Goal: Information Seeking & Learning: Learn about a topic

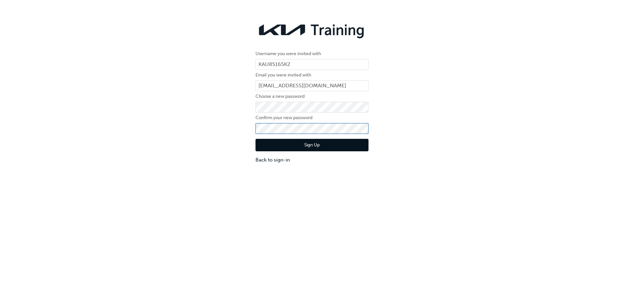
click button "Sign Up" at bounding box center [312, 145] width 113 height 12
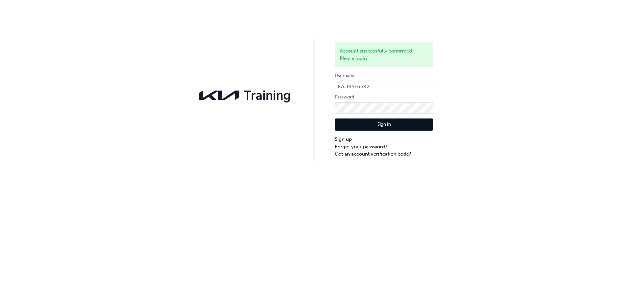
click at [376, 127] on button "Sign In" at bounding box center [384, 124] width 98 height 12
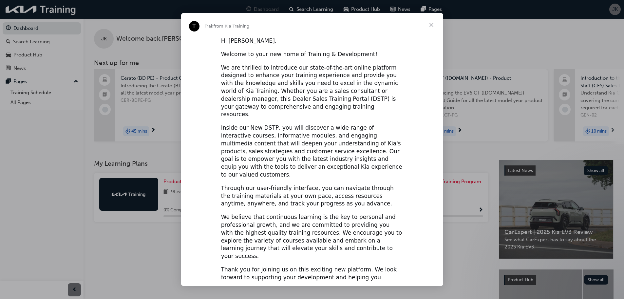
scroll to position [10, 0]
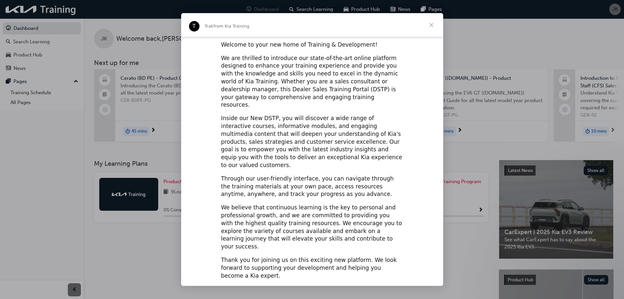
click at [431, 22] on span "Close" at bounding box center [432, 25] width 24 height 24
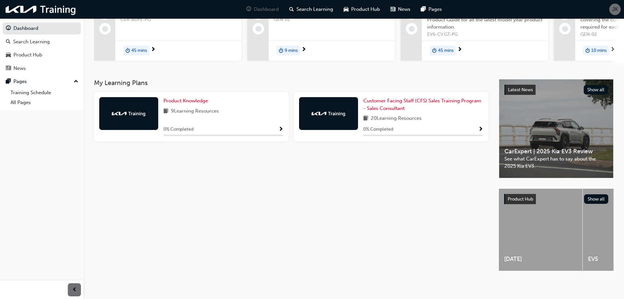
scroll to position [86, 0]
click at [396, 106] on span "Customer Facing Staff (CFS) Sales Training Program - Sales Consultant" at bounding box center [423, 104] width 118 height 13
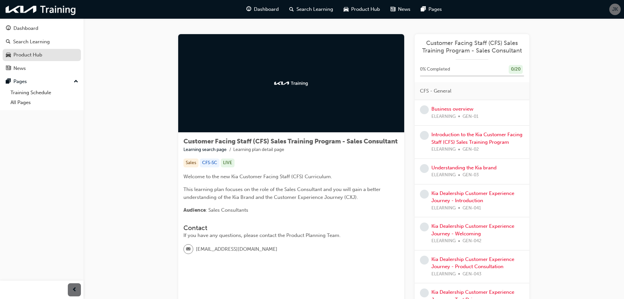
click at [41, 53] on div "Product Hub" at bounding box center [27, 55] width 29 height 8
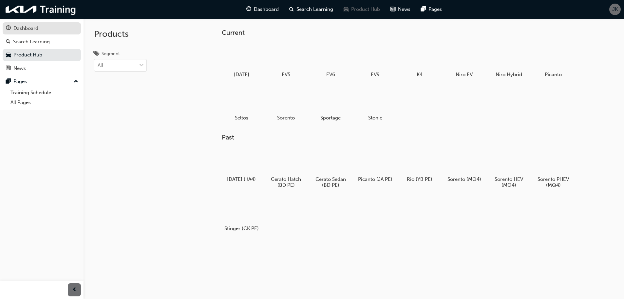
click at [35, 26] on div "Dashboard" at bounding box center [25, 29] width 25 height 8
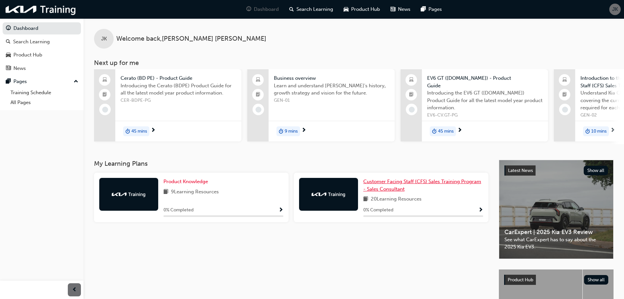
click at [378, 185] on span "Customer Facing Staff (CFS) Sales Training Program - Sales Consultant" at bounding box center [423, 184] width 118 height 13
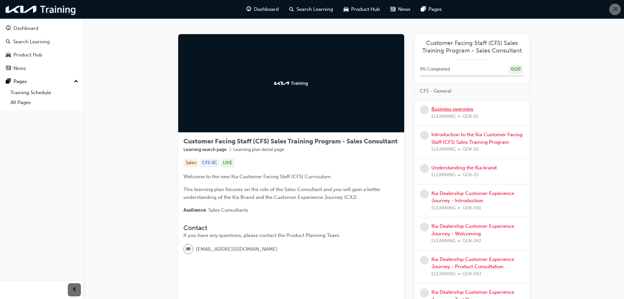
click at [445, 110] on link "Business overview" at bounding box center [453, 109] width 42 height 6
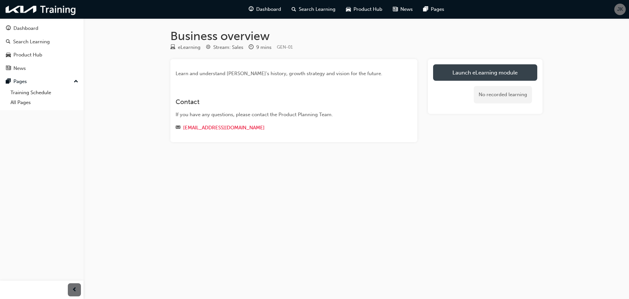
click at [449, 74] on link "Launch eLearning module" at bounding box center [485, 72] width 104 height 16
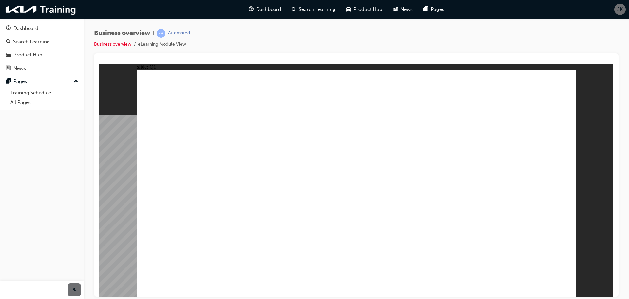
radio input "false"
radio input "true"
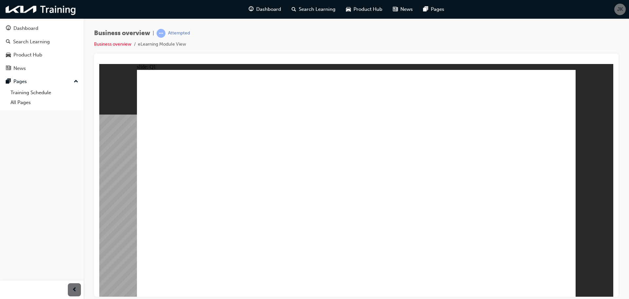
radio input "false"
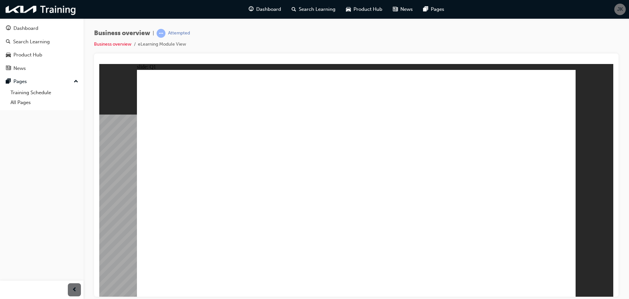
radio input "false"
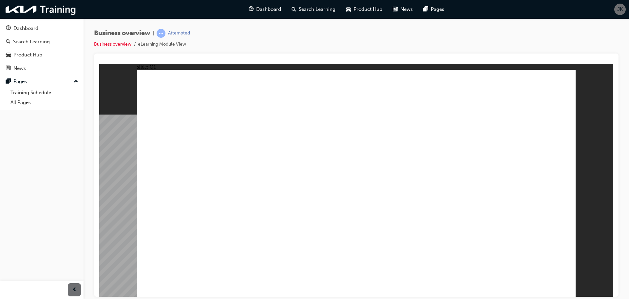
radio input "false"
radio input "true"
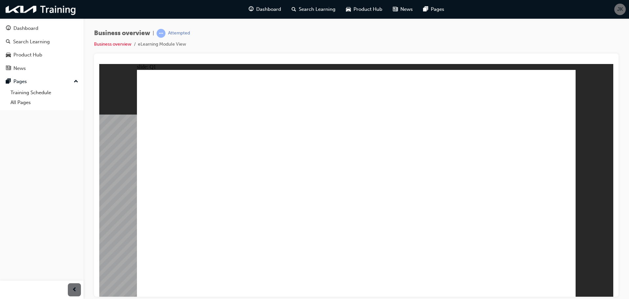
checkbox input "true"
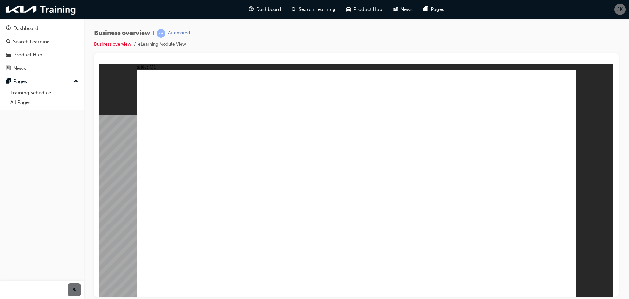
checkbox input "true"
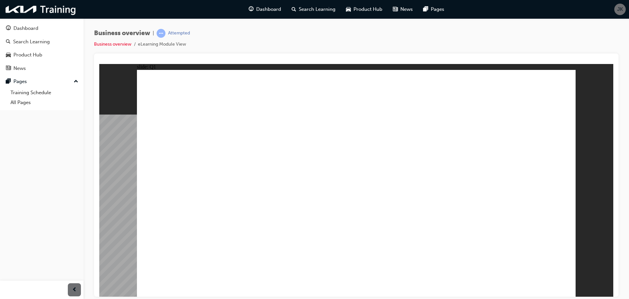
checkbox input "true"
checkbox input "false"
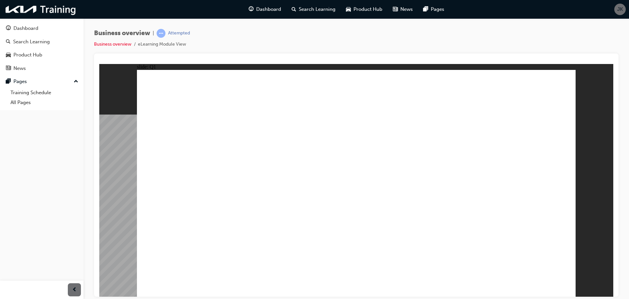
checkbox input "false"
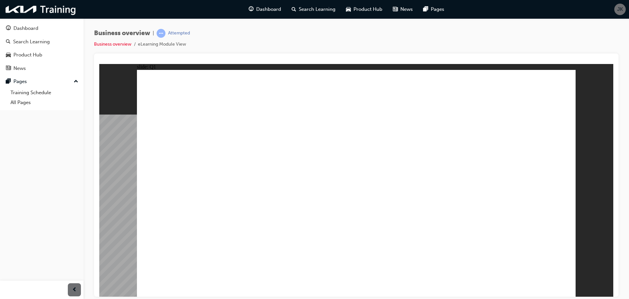
checkbox input "true"
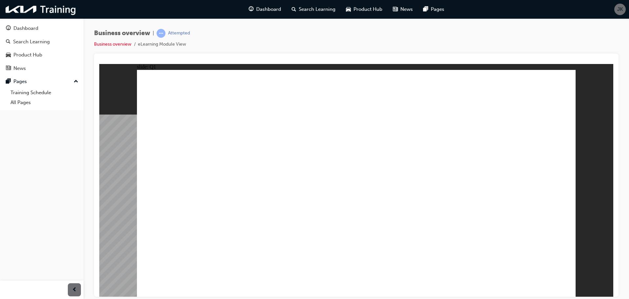
checkbox input "true"
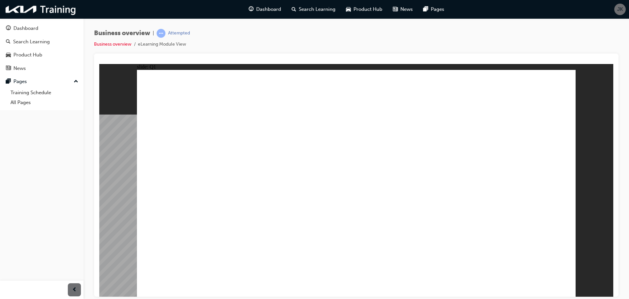
checkbox input "true"
checkbox input "false"
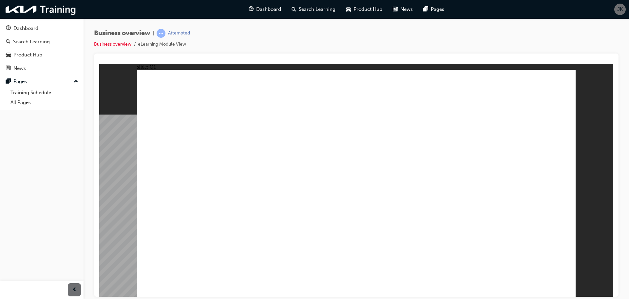
checkbox input "false"
drag, startPoint x: 154, startPoint y: 139, endPoint x: 246, endPoint y: 161, distance: 94.3
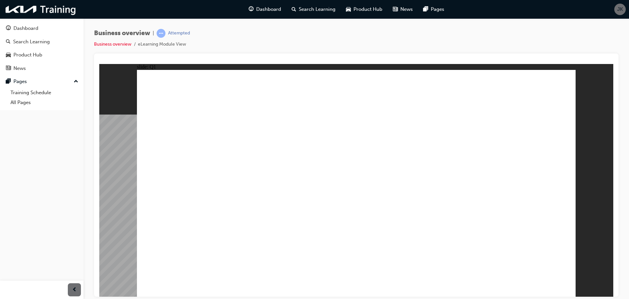
drag, startPoint x: 398, startPoint y: 106, endPoint x: 396, endPoint y: 98, distance: 8.4
checkbox input "true"
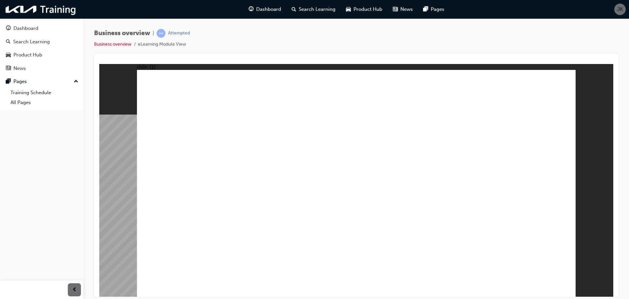
checkbox input "true"
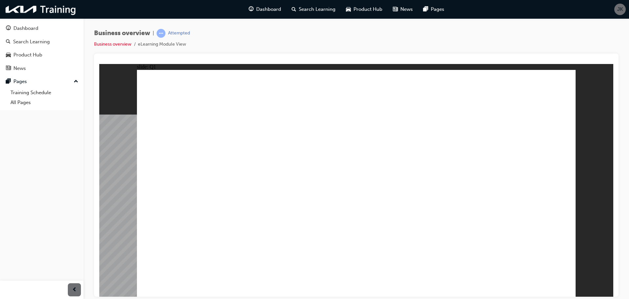
checkbox input "true"
checkbox input "false"
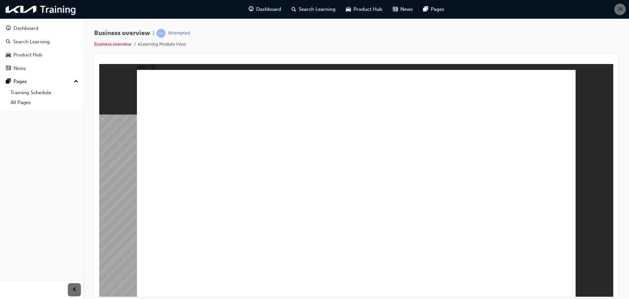
checkbox input "true"
drag, startPoint x: 364, startPoint y: 214, endPoint x: 371, endPoint y: 213, distance: 7.5
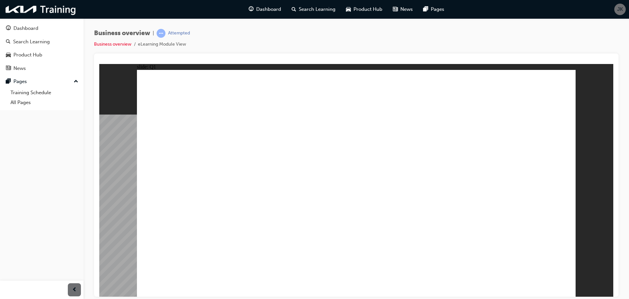
checkbox input "false"
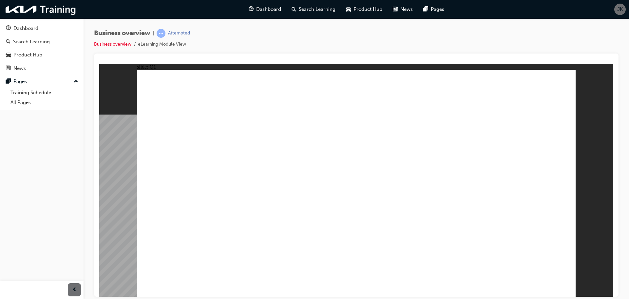
checkbox input "false"
checkbox input "true"
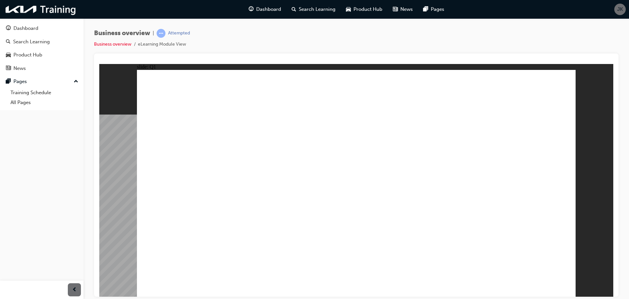
checkbox input "true"
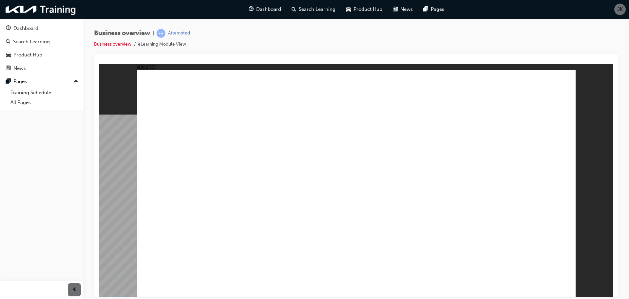
checkbox input "true"
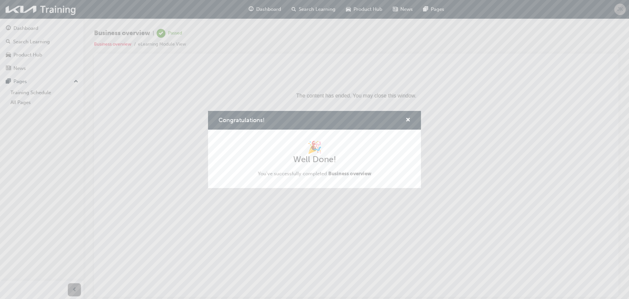
click at [412, 118] on div "Congratulations!" at bounding box center [314, 120] width 213 height 19
click at [407, 118] on span "cross-icon" at bounding box center [408, 120] width 5 height 6
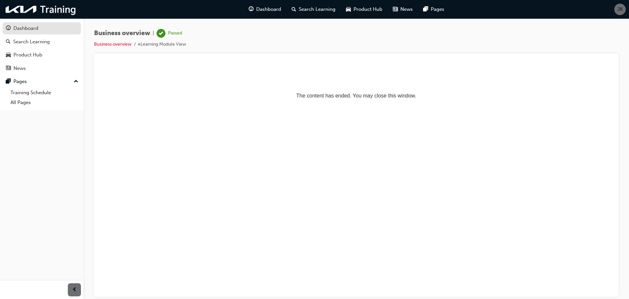
click at [29, 30] on div "Dashboard" at bounding box center [25, 29] width 25 height 8
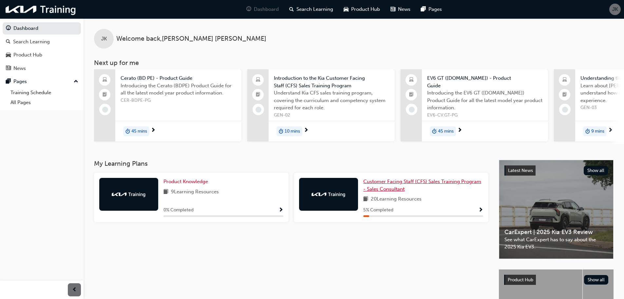
click at [383, 186] on span "Customer Facing Staff (CFS) Sales Training Program - Sales Consultant" at bounding box center [423, 184] width 118 height 13
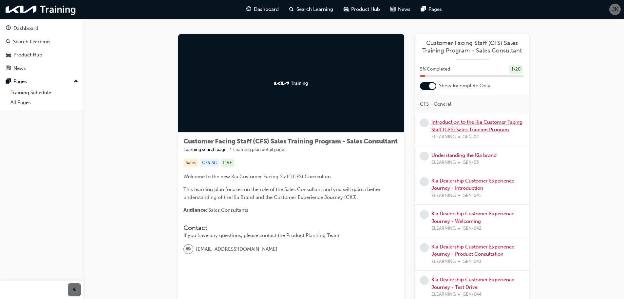
click at [487, 124] on link "Introduction to the Kia Customer Facing Staff (CFS) Sales Training Program" at bounding box center [477, 125] width 91 height 13
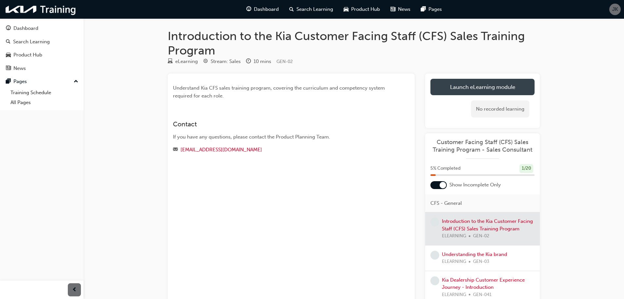
click at [477, 86] on link "Launch eLearning module" at bounding box center [483, 87] width 104 height 16
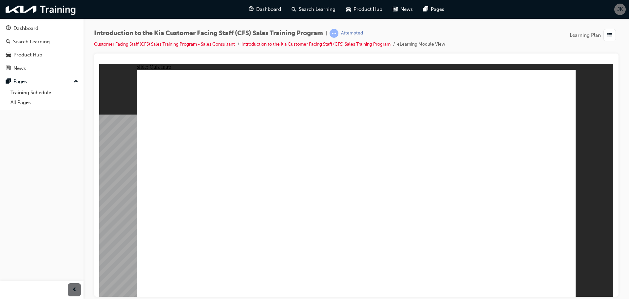
radio input "true"
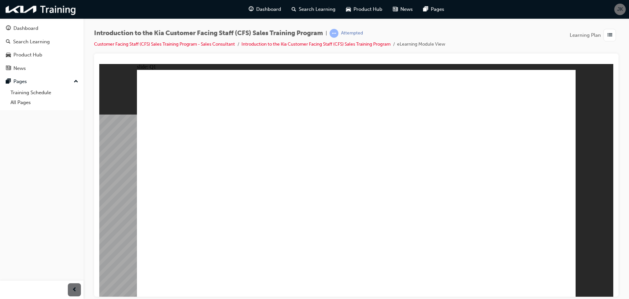
radio input "true"
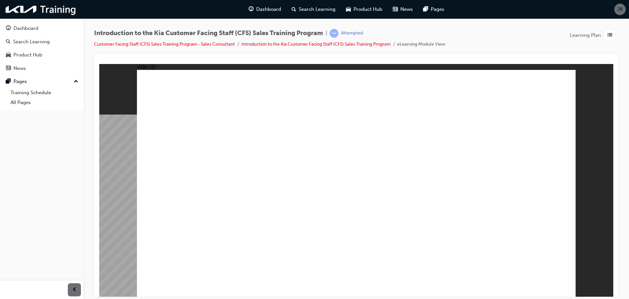
checkbox input "true"
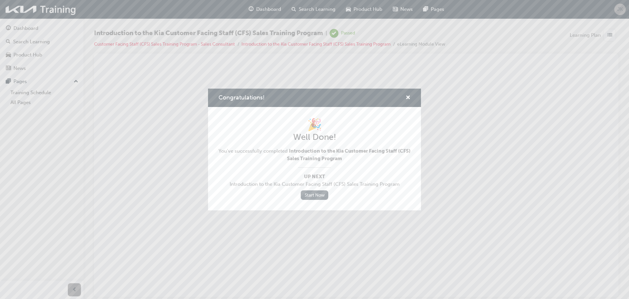
click at [311, 194] on link "Start Now" at bounding box center [315, 195] width 28 height 10
click at [410, 96] on span "cross-icon" at bounding box center [408, 98] width 5 height 6
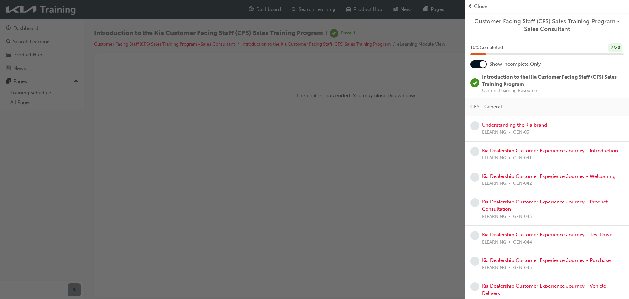
click at [513, 125] on link "Understanding the Kia brand" at bounding box center [514, 125] width 65 height 6
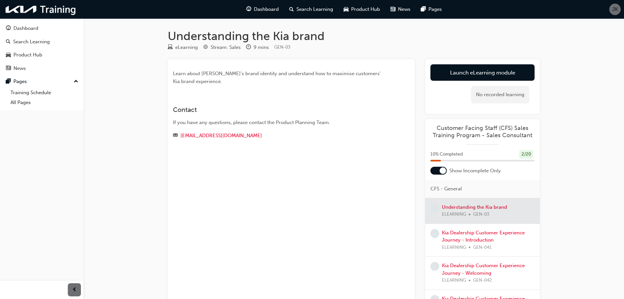
click at [463, 61] on div "Launch eLearning module Learning Plan No recorded learning" at bounding box center [483, 86] width 115 height 55
click at [462, 71] on link "Launch eLearning module" at bounding box center [483, 72] width 104 height 16
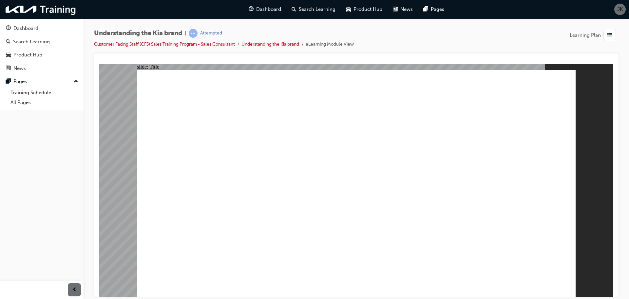
click at [489, 43] on div "Understanding the Kia brand | Attempted Customer Facing Staff (CFS) Sales Train…" at bounding box center [356, 41] width 525 height 25
click at [385, 42] on div "Understanding the Kia brand | Attempted Customer Facing Staff (CFS) Sales Train…" at bounding box center [356, 41] width 525 height 25
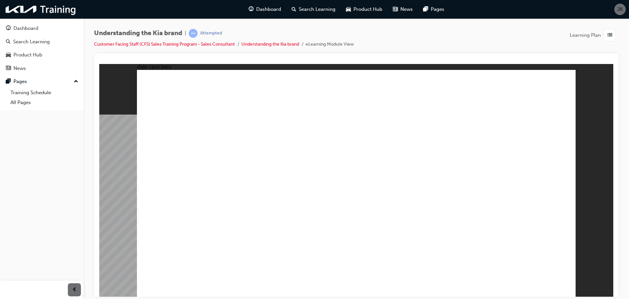
radio input "true"
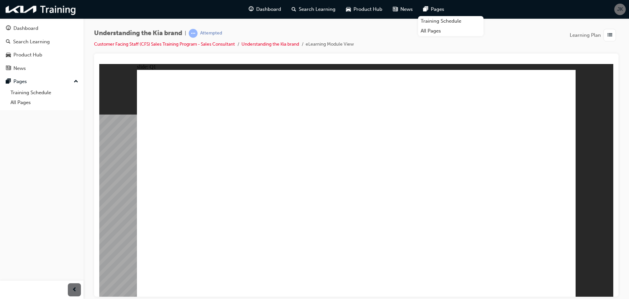
radio input "false"
drag, startPoint x: 395, startPoint y: 183, endPoint x: 397, endPoint y: 195, distance: 13.1
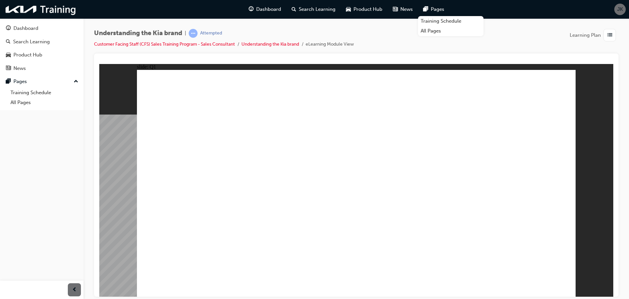
radio input "false"
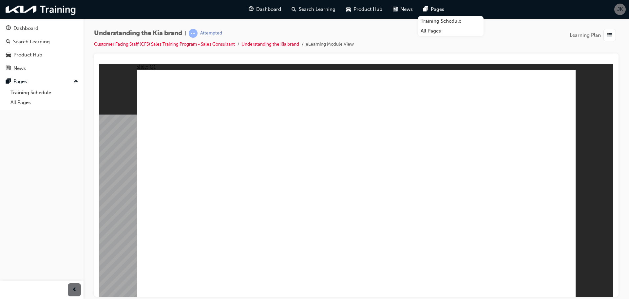
radio input "false"
radio input "true"
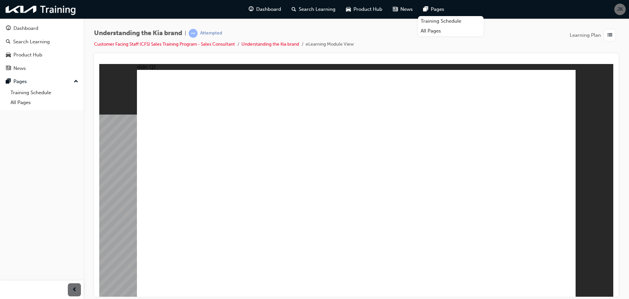
radio input "true"
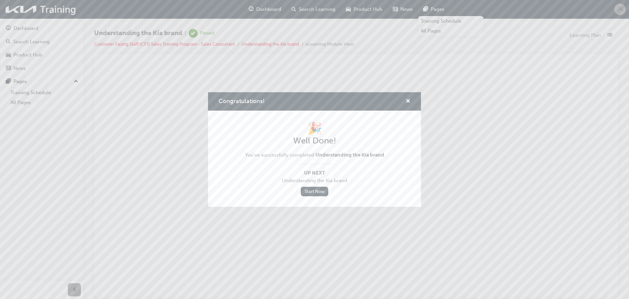
click at [406, 100] on div "Congratulations!" at bounding box center [406, 101] width 10 height 8
click at [406, 101] on span "cross-icon" at bounding box center [408, 102] width 5 height 6
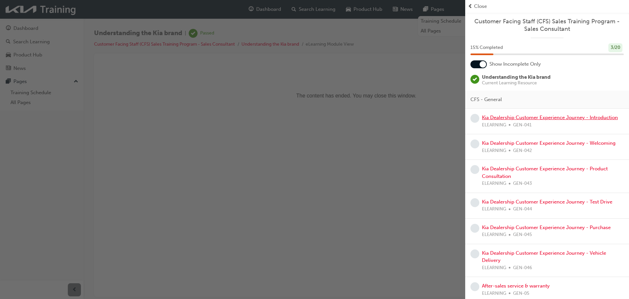
click at [512, 115] on link "Kia Dealership Customer Experience Journey - Introduction" at bounding box center [550, 117] width 136 height 6
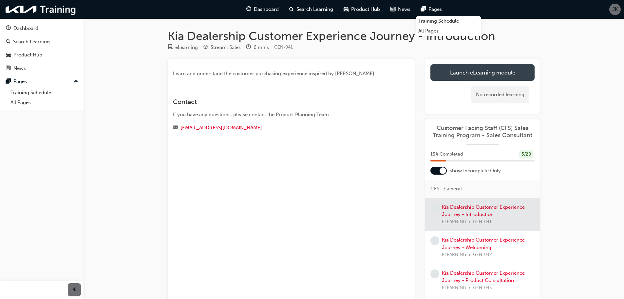
click at [488, 68] on link "Launch eLearning module" at bounding box center [483, 72] width 104 height 16
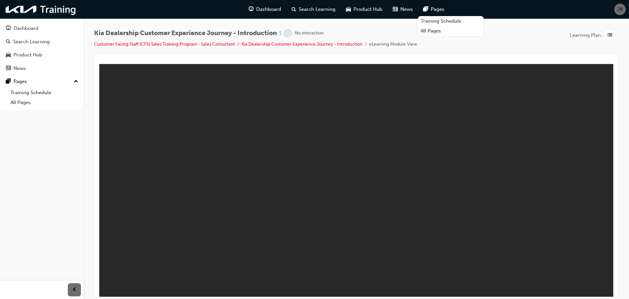
click at [492, 40] on div "Kia Dealership Customer Experience Journey - Introduction | No interaction Cust…" at bounding box center [356, 41] width 525 height 25
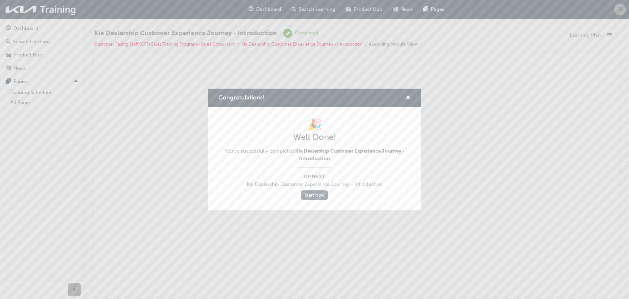
click at [323, 195] on link "Start Now" at bounding box center [315, 195] width 28 height 10
click at [410, 98] on span "cross-icon" at bounding box center [408, 98] width 5 height 6
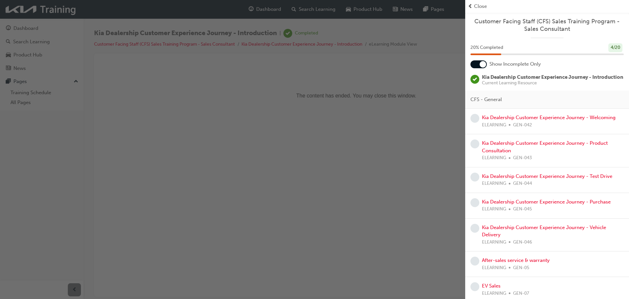
click at [493, 118] on div "Kia Dealership Customer Experience Journey - Welcoming ELEARNING GEN-042" at bounding box center [547, 122] width 164 height 26
click at [492, 120] on link "Kia Dealership Customer Experience Journey - Welcoming" at bounding box center [549, 117] width 134 height 6
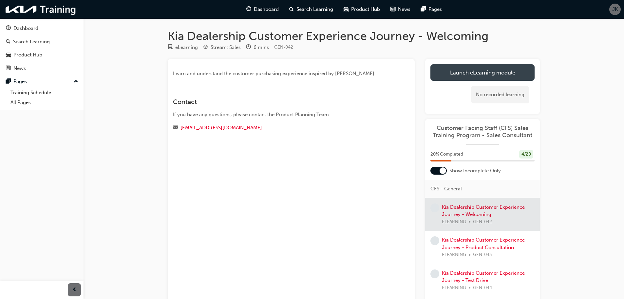
click at [493, 71] on link "Launch eLearning module" at bounding box center [483, 72] width 104 height 16
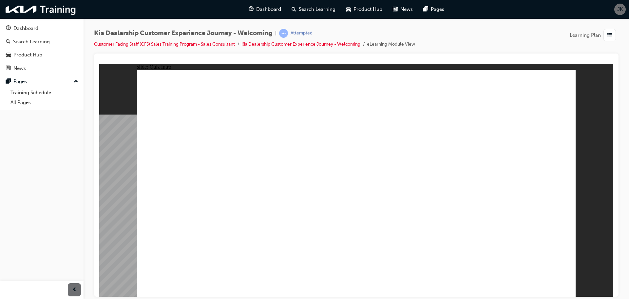
radio input "true"
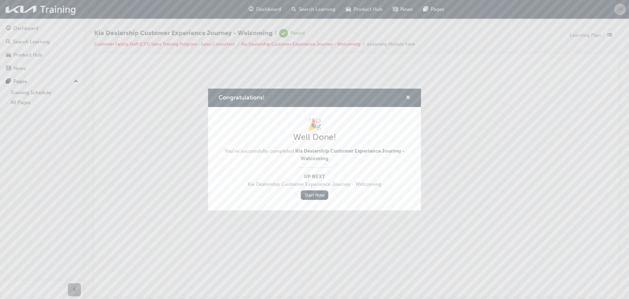
click at [408, 98] on span "cross-icon" at bounding box center [408, 98] width 5 height 6
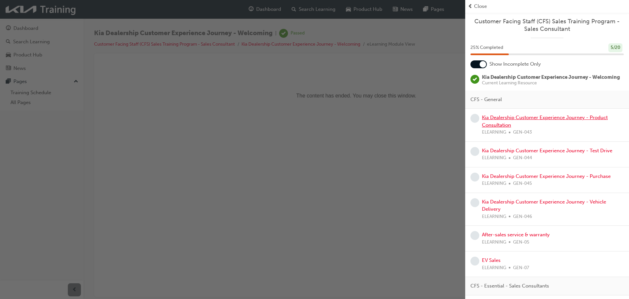
click at [502, 125] on link "Kia Dealership Customer Experience Journey - Product Consultation" at bounding box center [545, 120] width 126 height 13
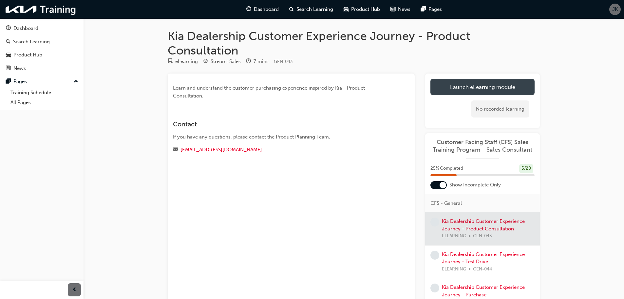
click at [494, 82] on link "Launch eLearning module" at bounding box center [483, 87] width 104 height 16
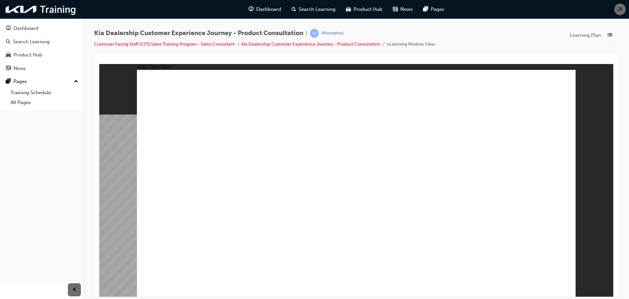
checkbox input "true"
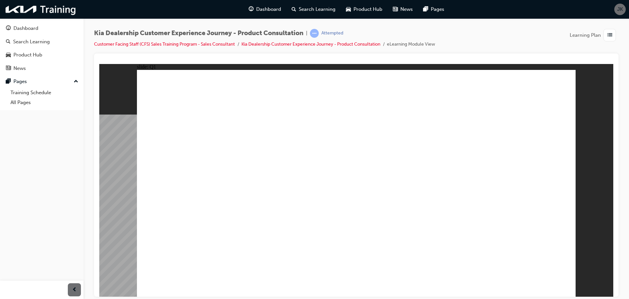
checkbox input "true"
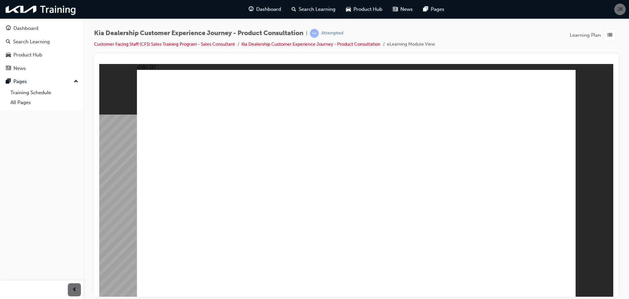
checkbox input "true"
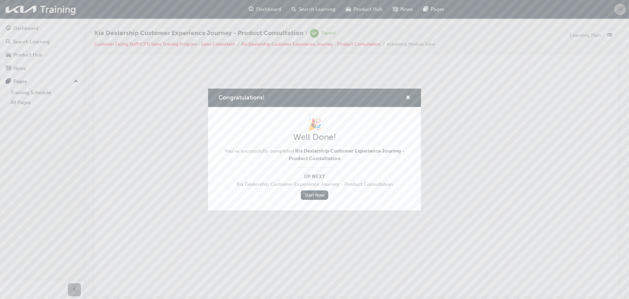
click at [411, 95] on div "Congratulations!" at bounding box center [314, 98] width 213 height 19
click at [407, 96] on span "cross-icon" at bounding box center [408, 98] width 5 height 6
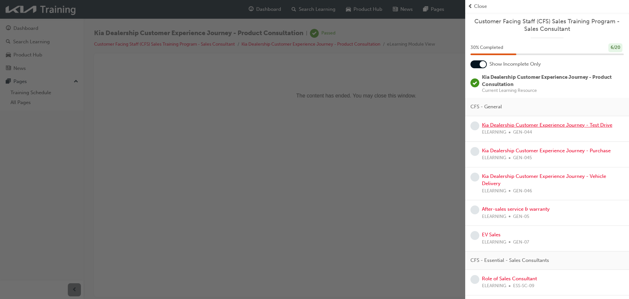
click at [541, 123] on link "Kia Dealership Customer Experience Journey - Test Drive" at bounding box center [547, 125] width 130 height 6
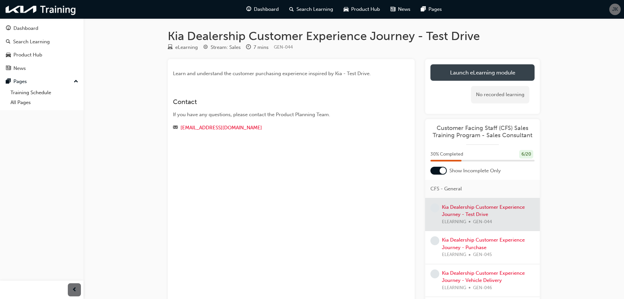
click at [519, 68] on link "Launch eLearning module" at bounding box center [483, 72] width 104 height 16
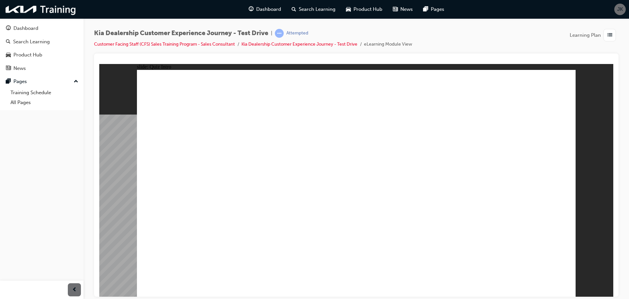
radio input "true"
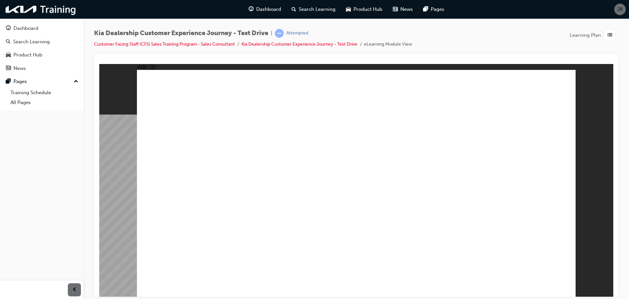
radio input "true"
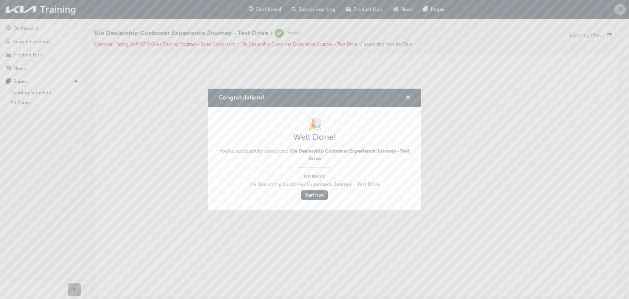
click at [407, 97] on span "cross-icon" at bounding box center [408, 98] width 5 height 6
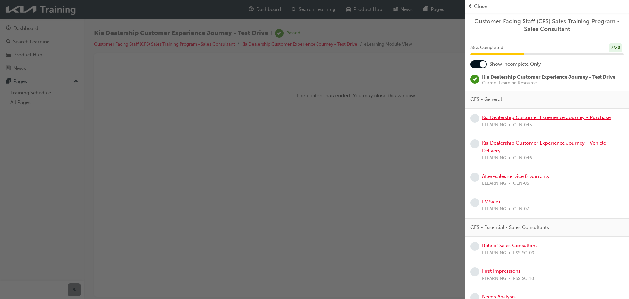
click at [506, 120] on link "Kia Dealership Customer Experience Journey - Purchase" at bounding box center [546, 117] width 129 height 6
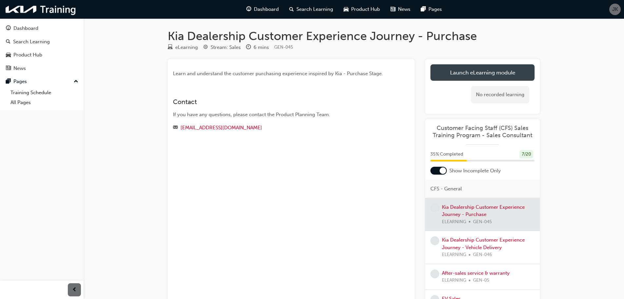
click at [499, 68] on link "Launch eLearning module" at bounding box center [483, 72] width 104 height 16
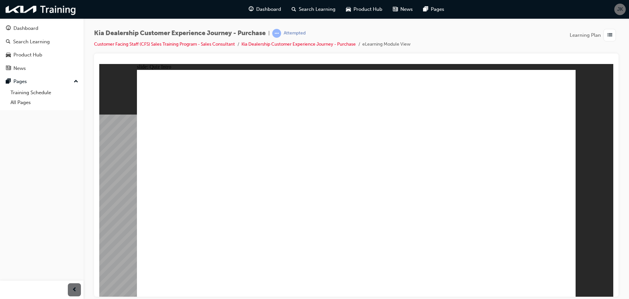
radio input "true"
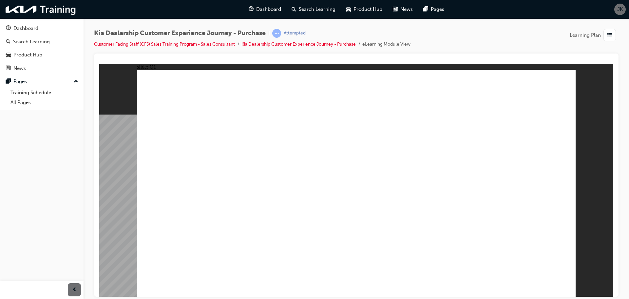
radio input "true"
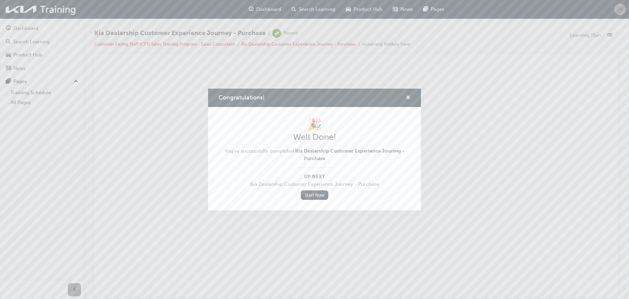
click at [409, 95] on span "cross-icon" at bounding box center [408, 98] width 5 height 6
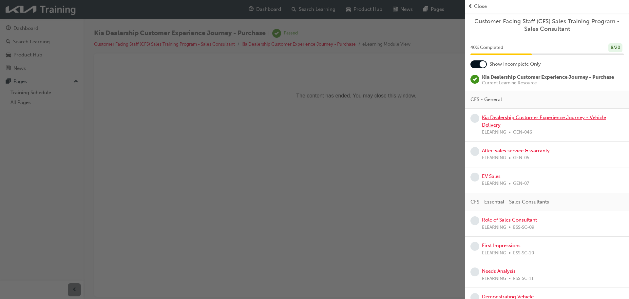
click at [495, 115] on link "Kia Dealership Customer Experience Journey - Vehicle Delivery" at bounding box center [544, 120] width 124 height 13
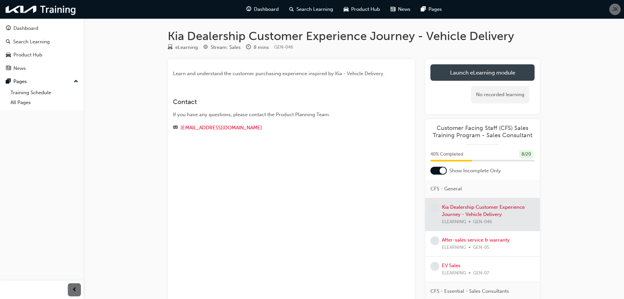
click at [447, 76] on link "Launch eLearning module" at bounding box center [483, 72] width 104 height 16
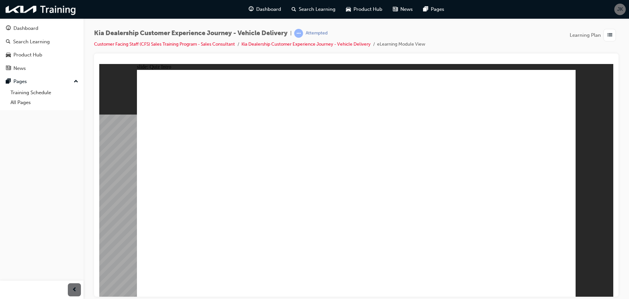
checkbox input "true"
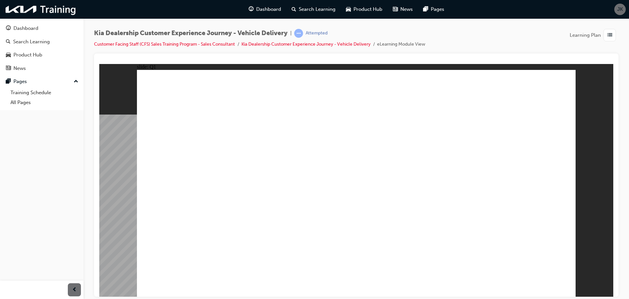
checkbox input "true"
radio input "true"
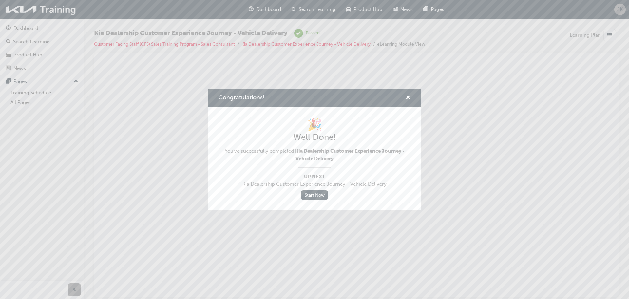
click at [411, 95] on div "Congratulations!" at bounding box center [314, 98] width 213 height 19
click at [408, 95] on span "cross-icon" at bounding box center [408, 98] width 5 height 6
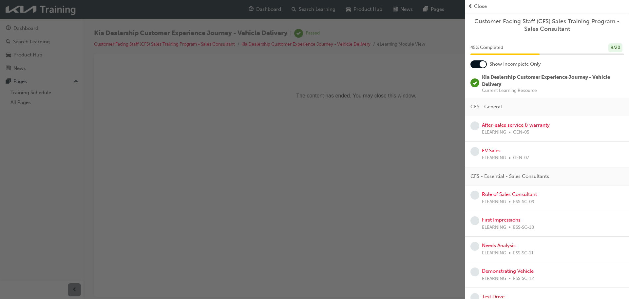
click at [525, 126] on link "After-sales service & warranty" at bounding box center [516, 125] width 68 height 6
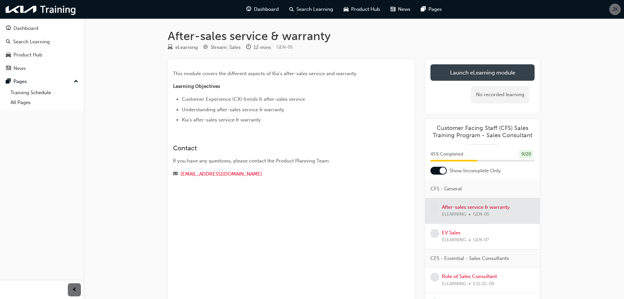
click at [478, 77] on link "Launch eLearning module" at bounding box center [483, 72] width 104 height 16
